Goal: Navigation & Orientation: Find specific page/section

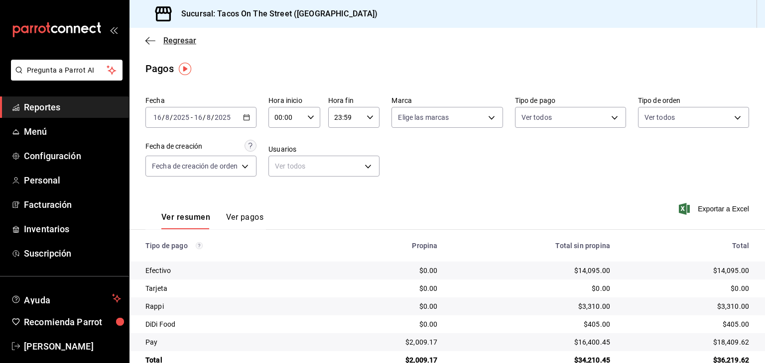
click at [149, 38] on icon "button" at bounding box center [150, 40] width 10 height 9
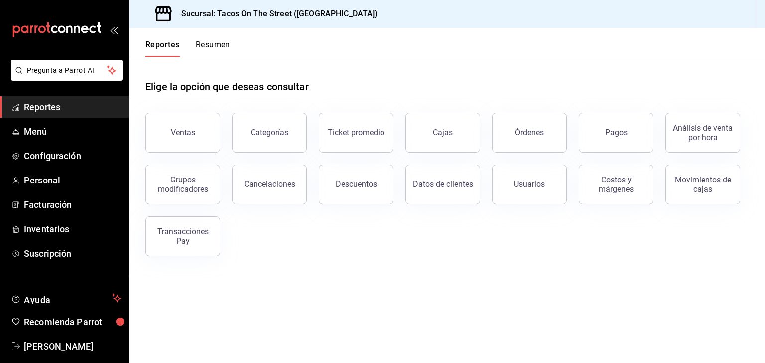
click at [207, 43] on button "Resumen" at bounding box center [213, 48] width 34 height 17
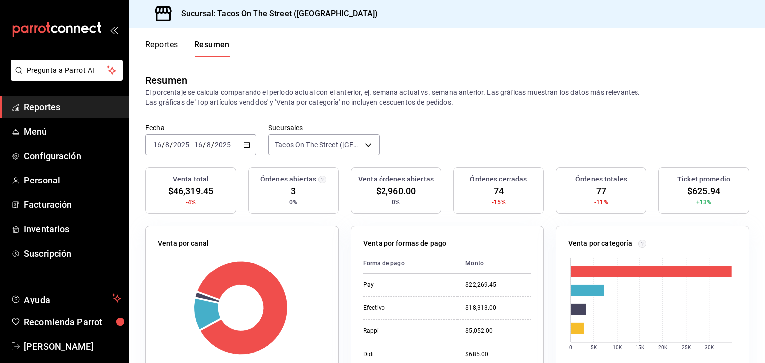
click at [153, 46] on button "Reportes" at bounding box center [161, 48] width 33 height 17
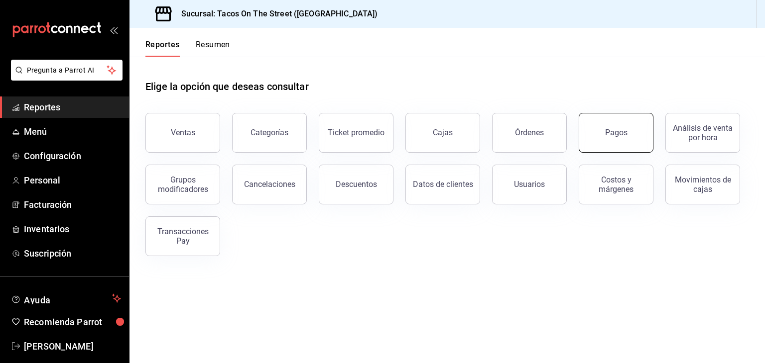
drag, startPoint x: 594, startPoint y: 164, endPoint x: 619, endPoint y: 131, distance: 40.8
click at [619, 131] on div "Ventas Categorías Ticket promedio Cajas Órdenes Pagos Análisis de venta por hor…" at bounding box center [440, 178] width 615 height 155
click at [619, 131] on div "Pagos" at bounding box center [616, 132] width 22 height 9
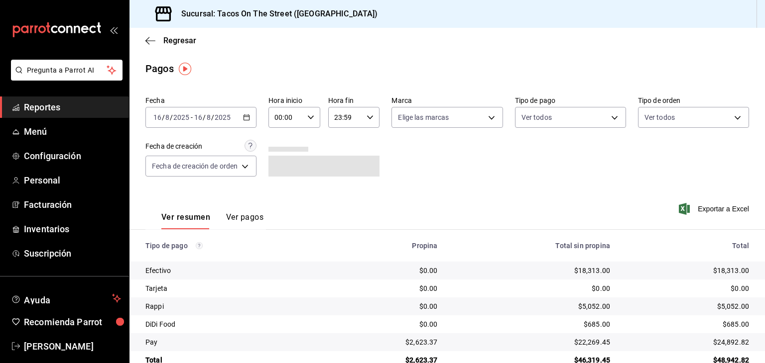
scroll to position [22, 0]
